Goal: Find specific page/section: Find specific page/section

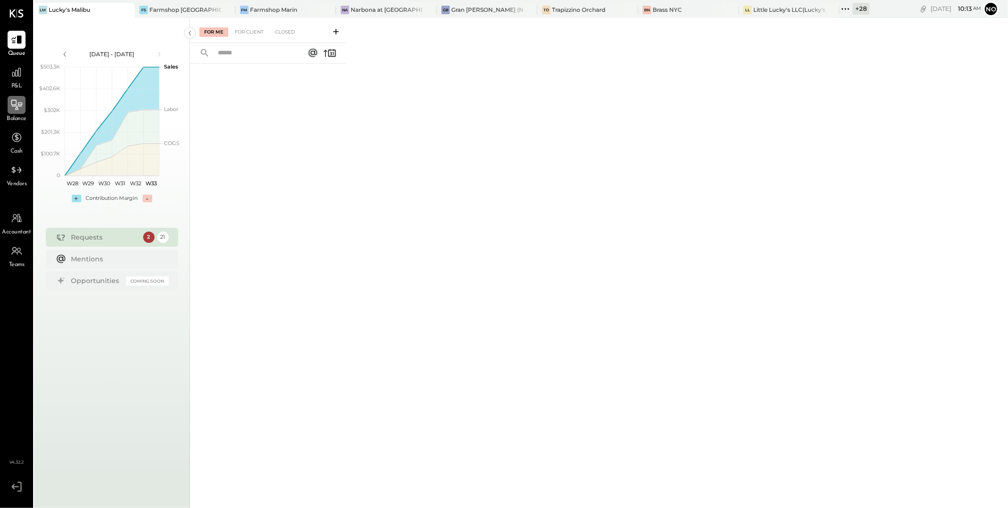
click at [23, 107] on div at bounding box center [17, 105] width 18 height 18
